Goal: Task Accomplishment & Management: Manage account settings

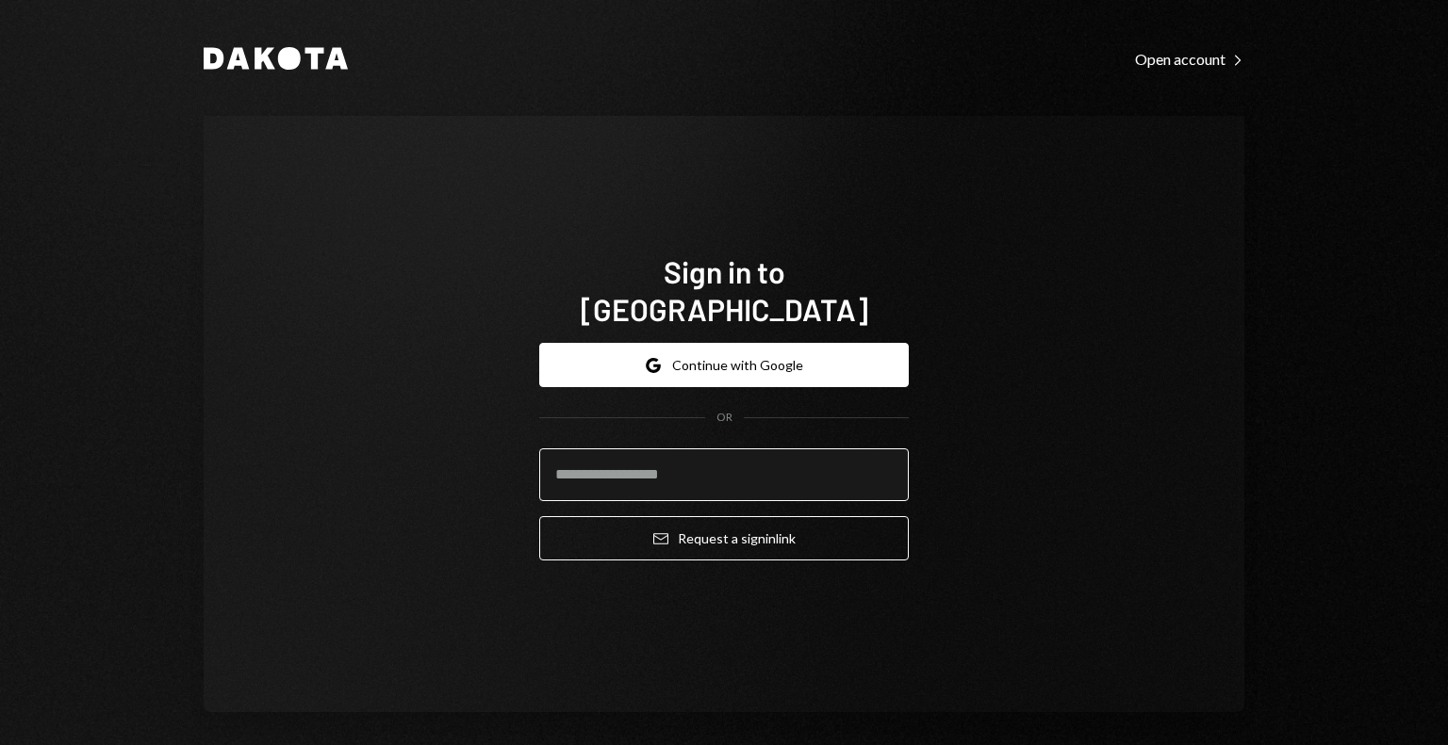
click at [769, 469] on input "email" at bounding box center [723, 475] width 369 height 53
type input "**********"
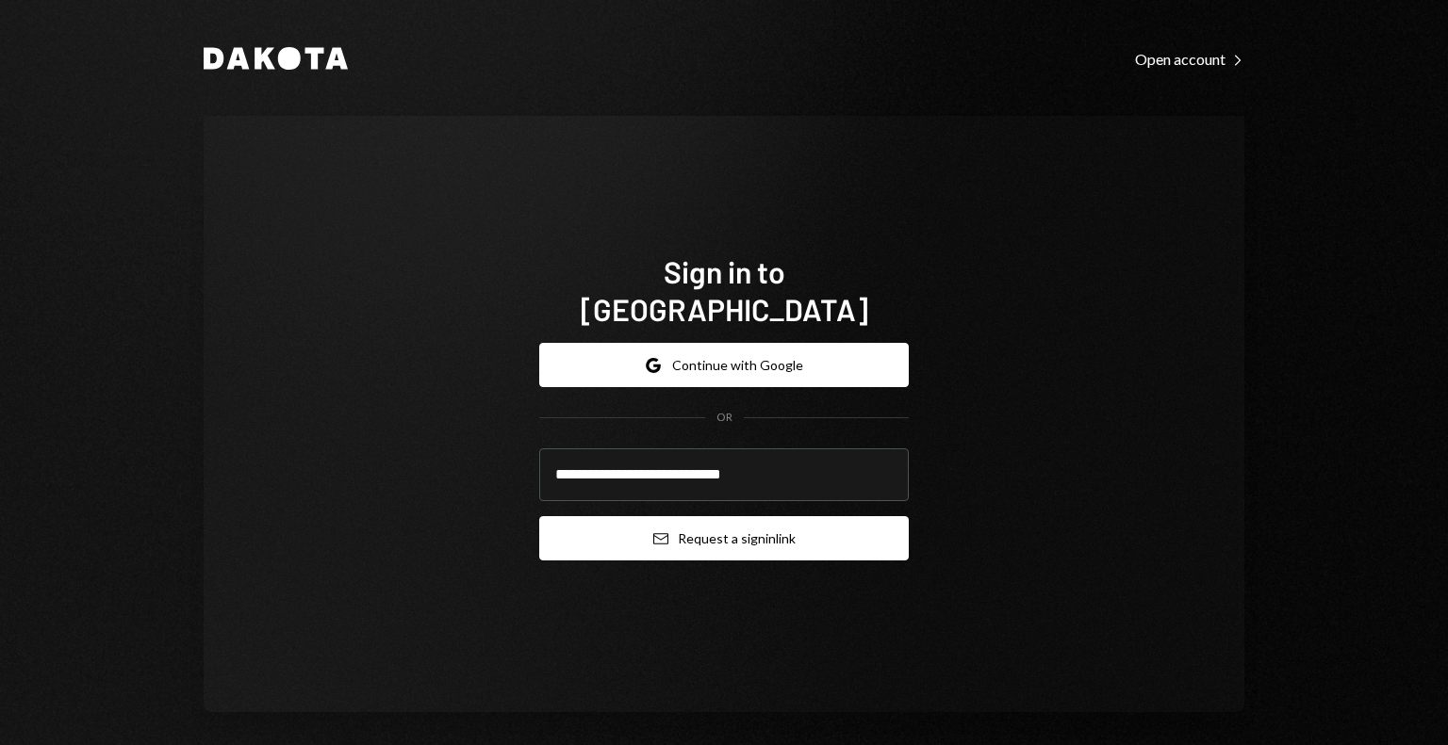
click at [670, 516] on button "Email Request a sign in link" at bounding box center [723, 538] width 369 height 44
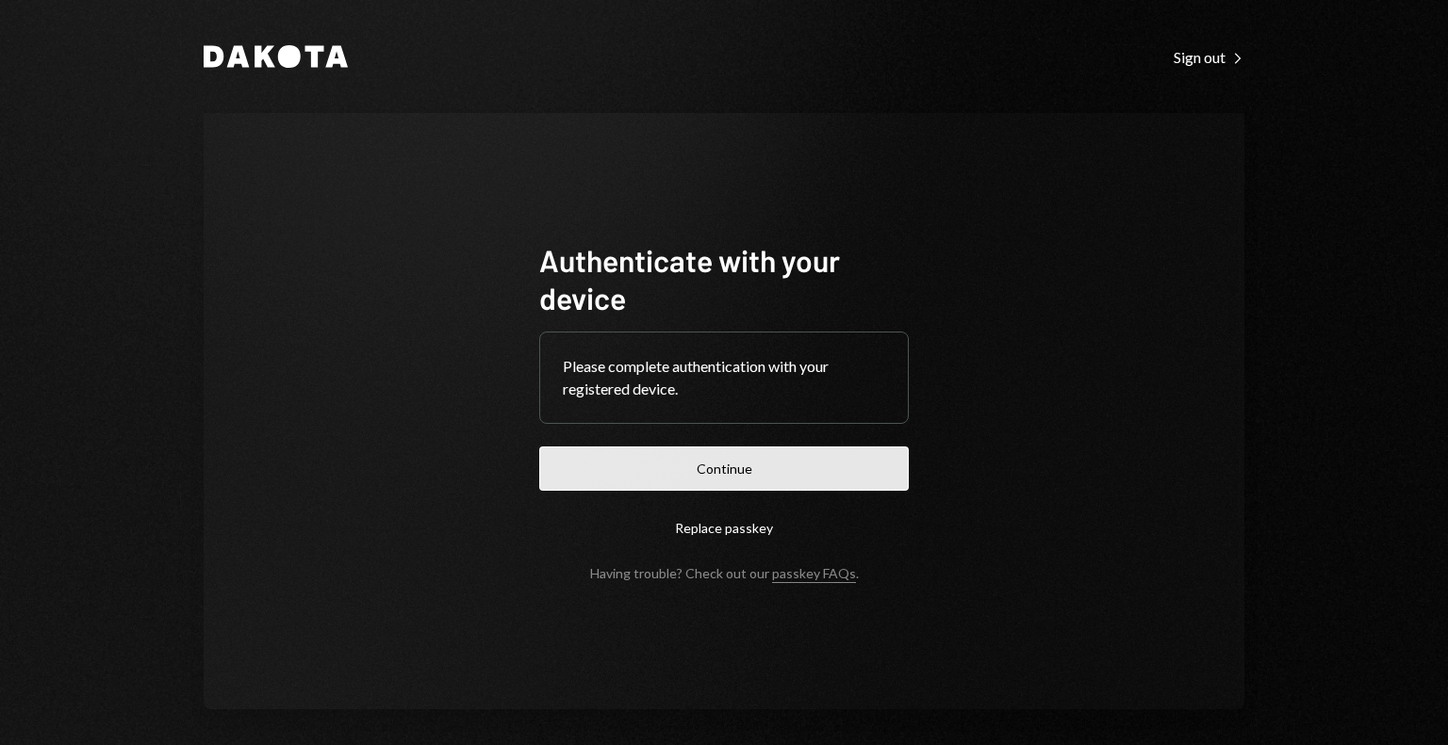
click at [862, 457] on button "Continue" at bounding box center [723, 469] width 369 height 44
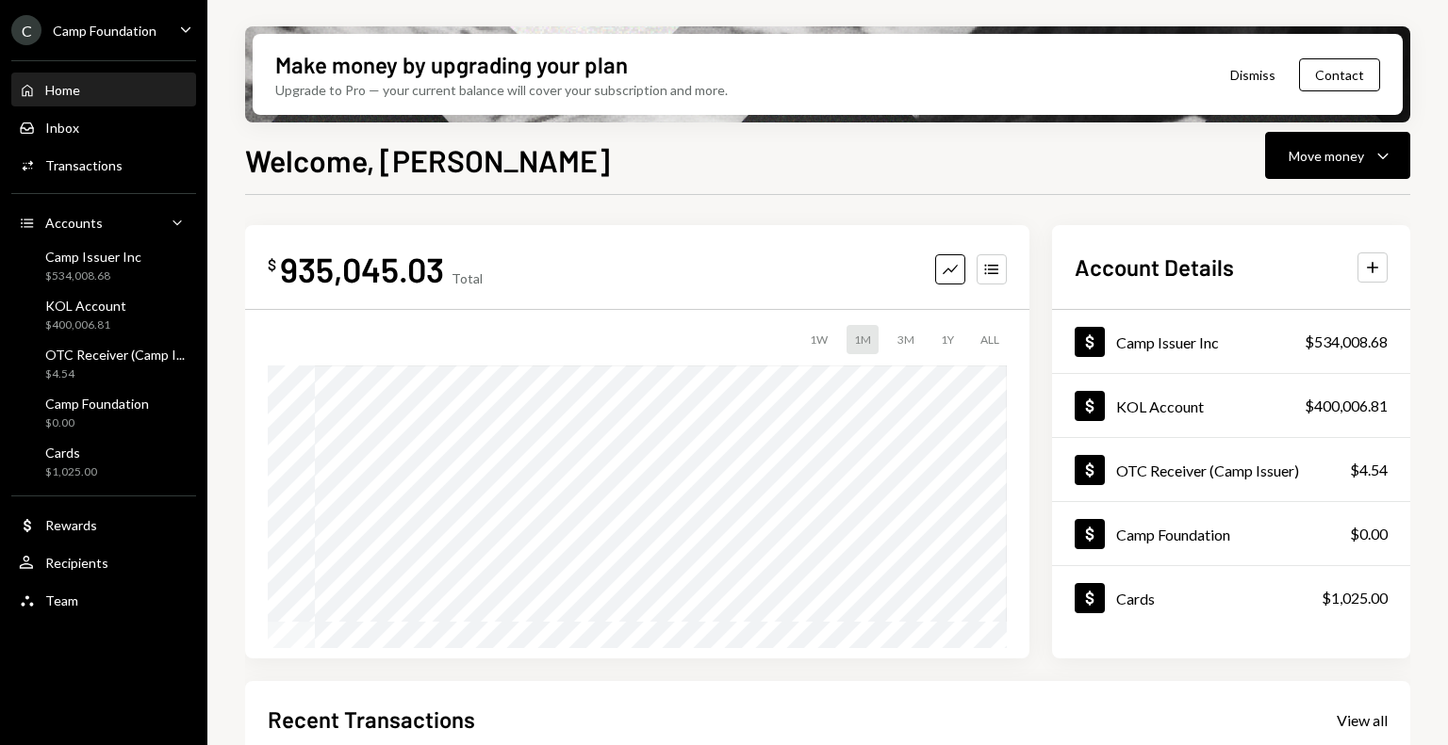
click at [126, 20] on div "C Camp Foundation" at bounding box center [83, 30] width 145 height 30
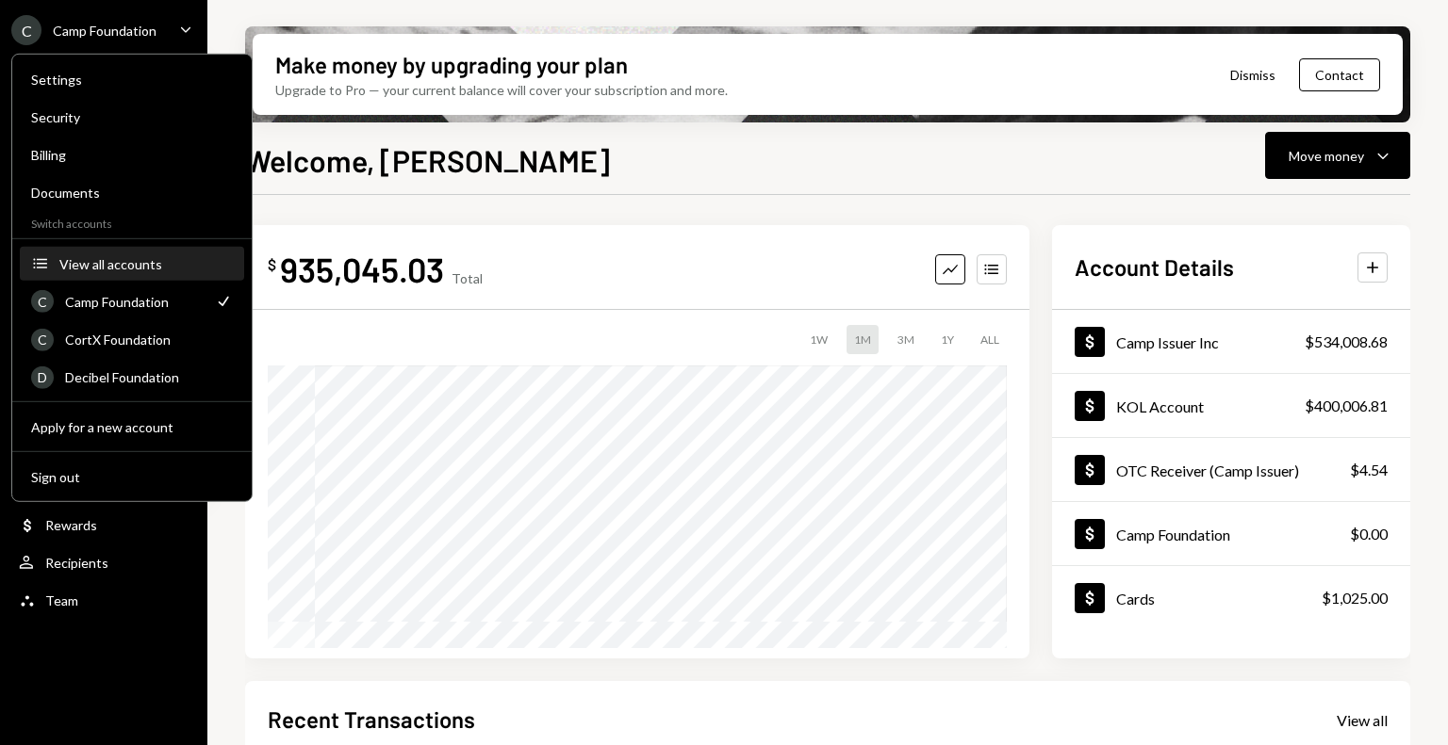
click at [116, 260] on div "View all accounts" at bounding box center [145, 263] width 173 height 16
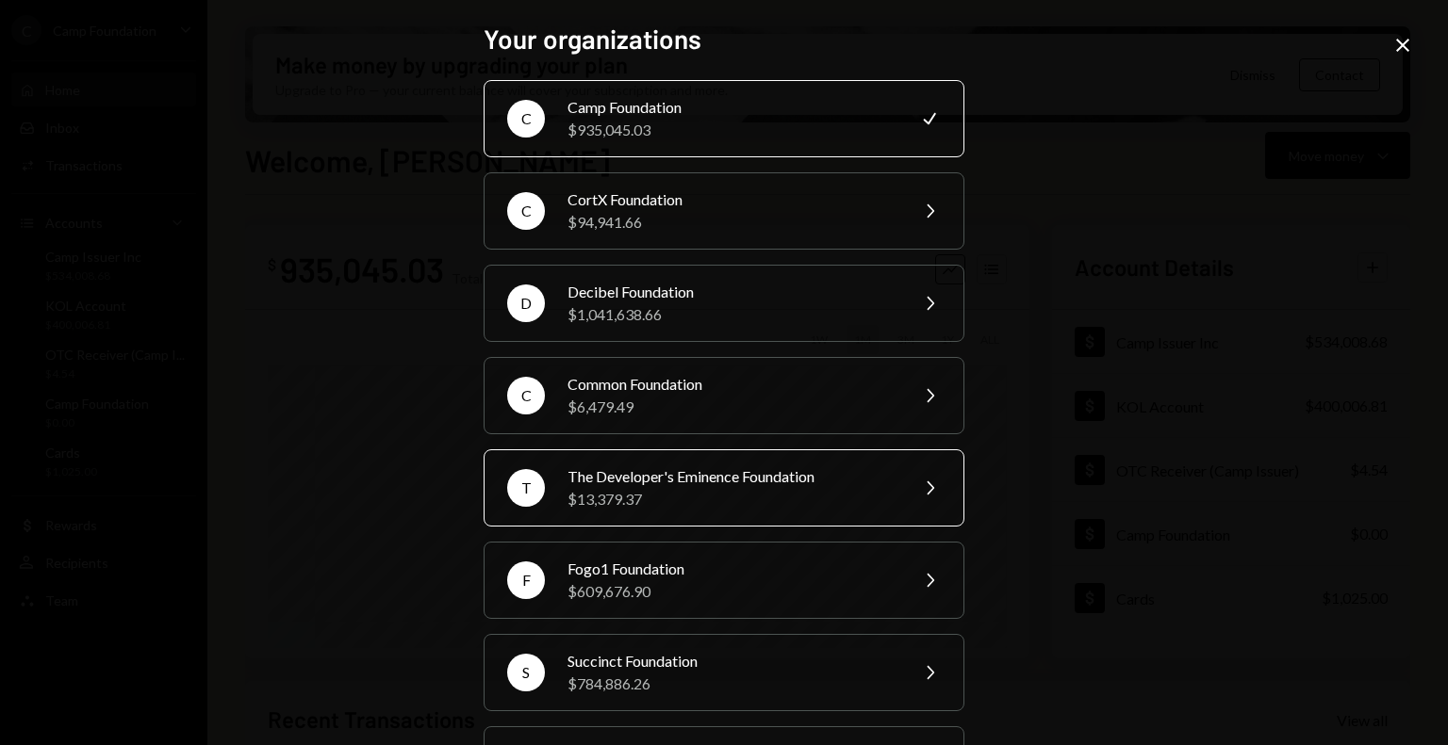
click at [653, 501] on div "$13,379.37" at bounding box center [731, 499] width 328 height 23
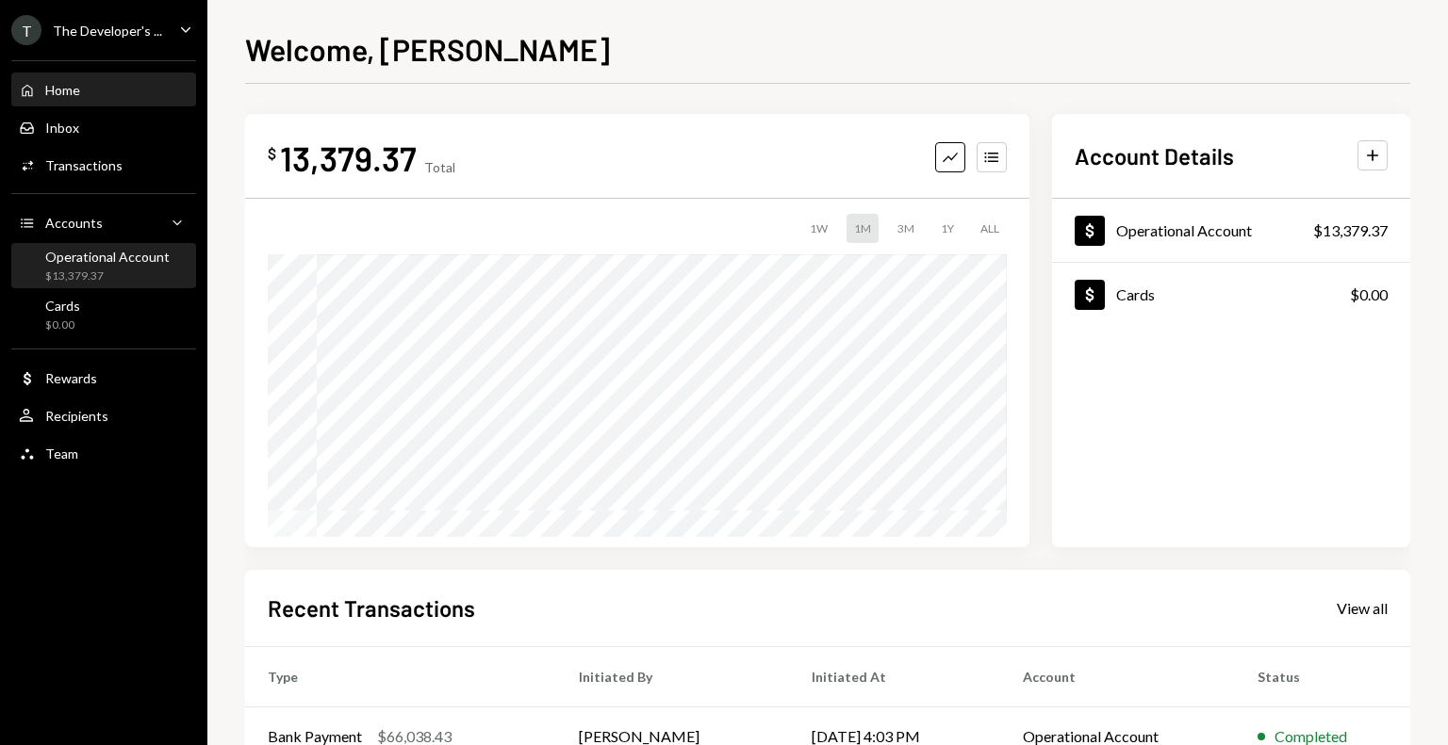
click at [117, 252] on div "Operational Account" at bounding box center [107, 257] width 124 height 16
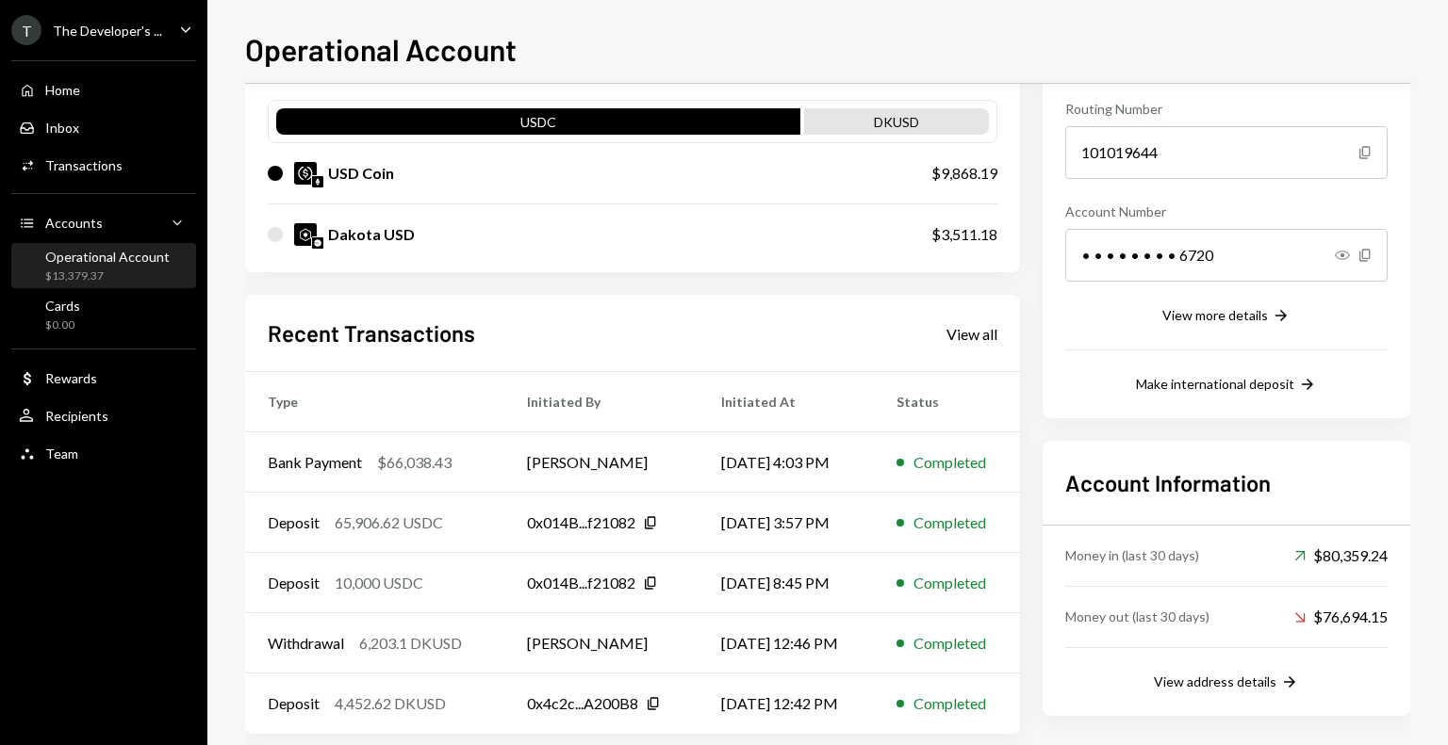
scroll to position [188, 0]
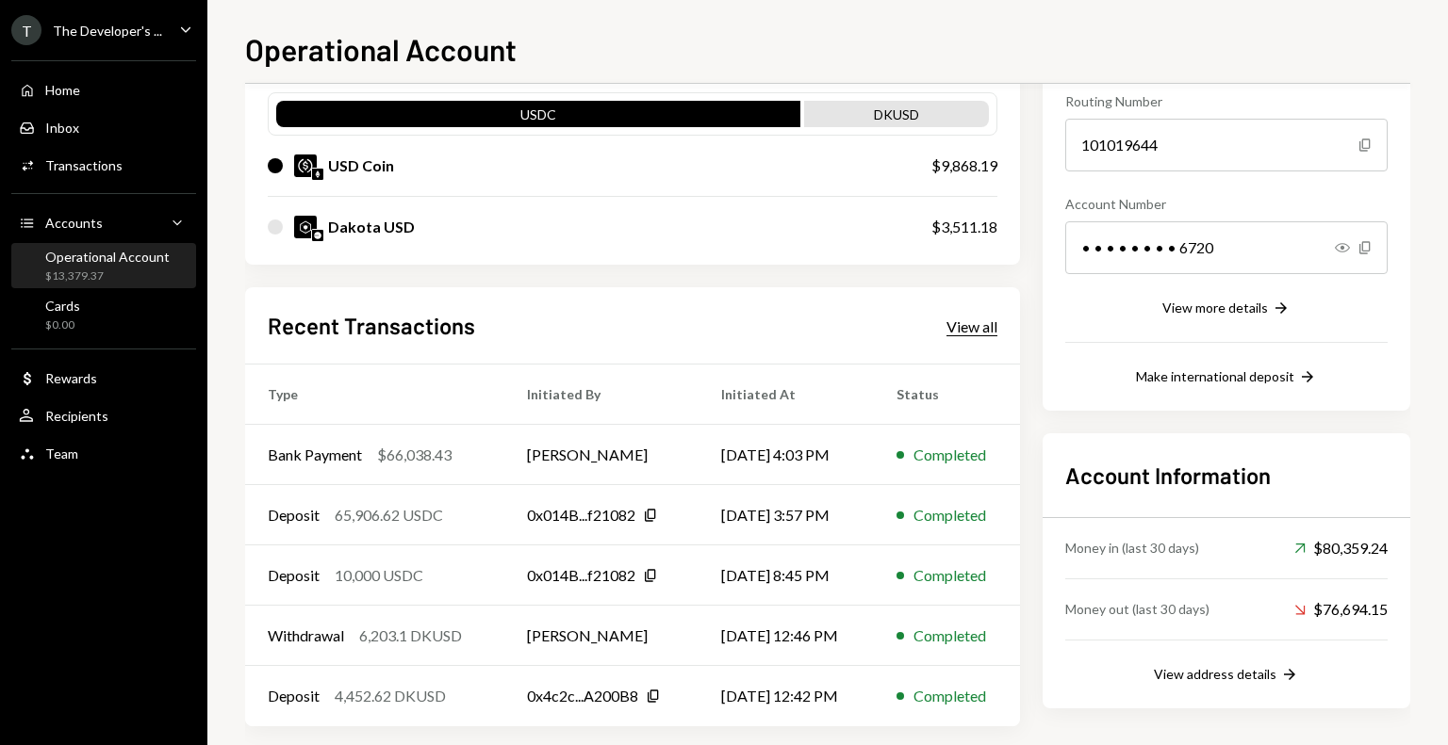
click at [957, 327] on div "View all" at bounding box center [971, 327] width 51 height 19
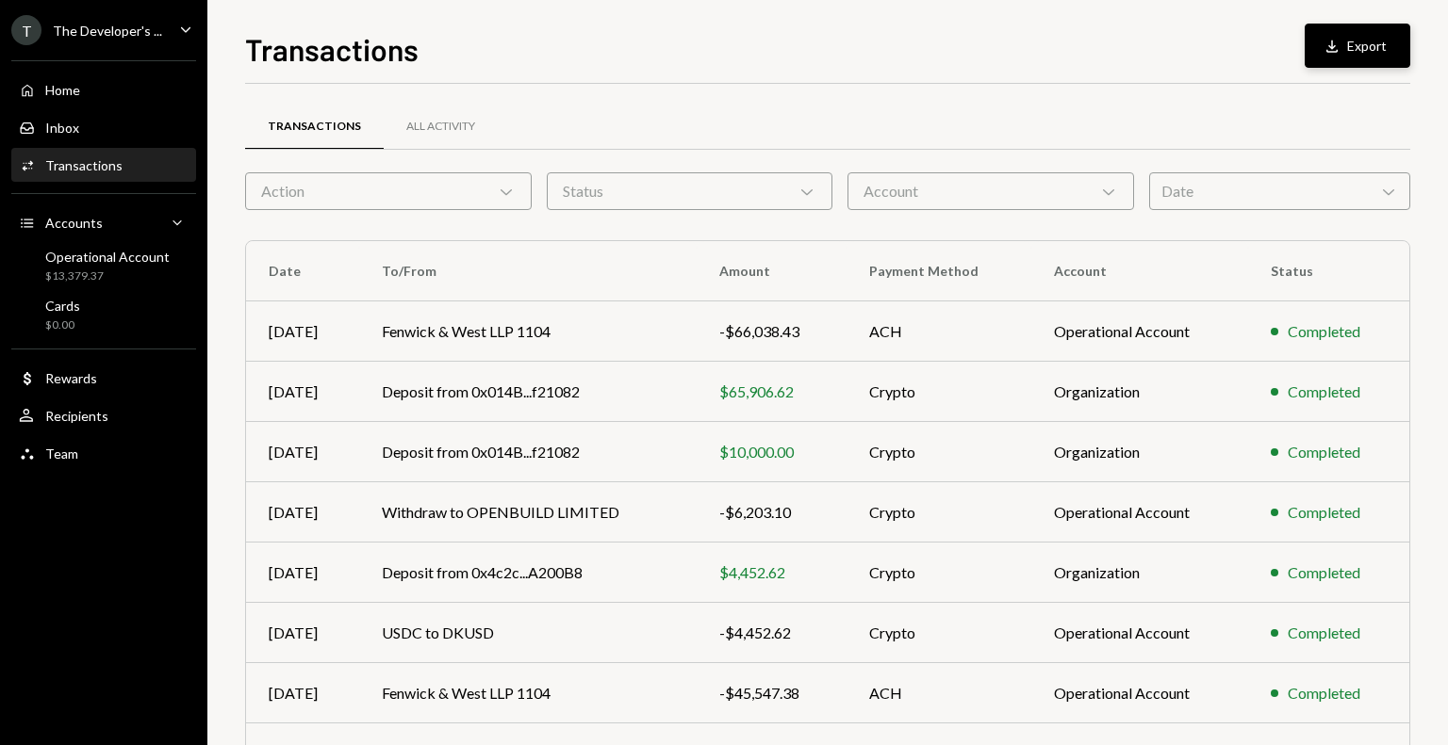
click at [1316, 53] on button "Download Export" at bounding box center [1357, 46] width 106 height 44
drag, startPoint x: 140, startPoint y: 37, endPoint x: 140, endPoint y: 47, distance: 10.4
click at [140, 37] on div "The Developer's ..." at bounding box center [107, 31] width 109 height 16
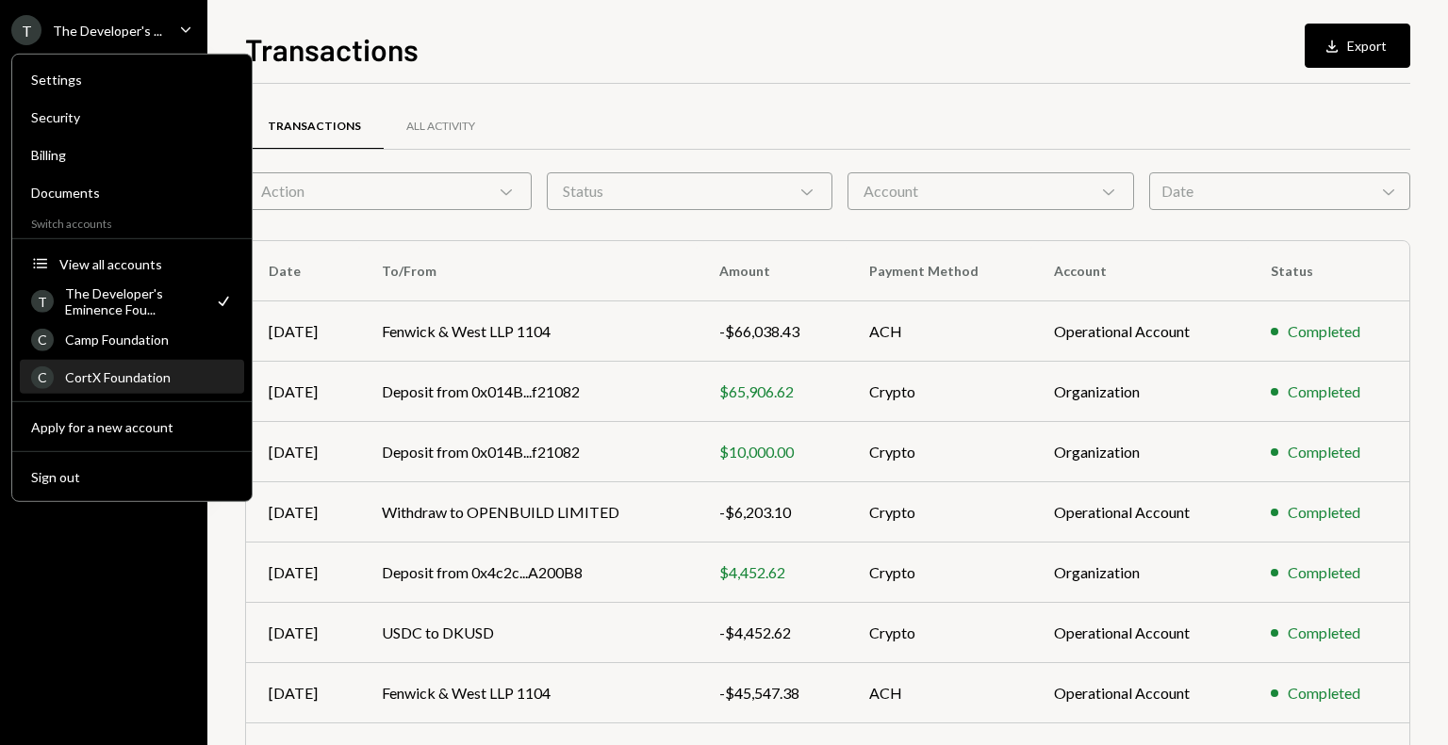
click at [139, 366] on div "C CortX Foundation" at bounding box center [132, 378] width 202 height 32
